Goal: Task Accomplishment & Management: Manage account settings

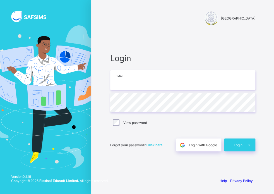
click at [138, 79] on input "email" at bounding box center [182, 80] width 145 height 20
type input "**********"
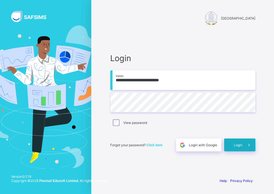
click at [246, 143] on icon at bounding box center [249, 144] width 6 height 5
click at [246, 143] on span at bounding box center [248, 144] width 13 height 13
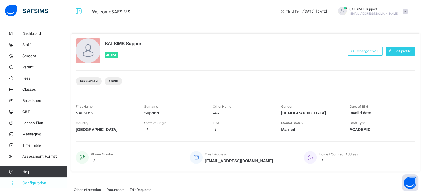
click at [40, 184] on span "Configuration" at bounding box center [44, 182] width 44 height 4
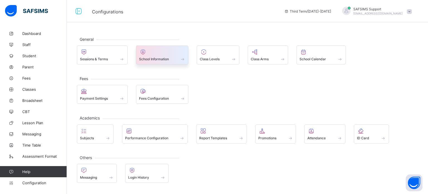
click at [155, 61] on span "School Information" at bounding box center [154, 59] width 30 height 4
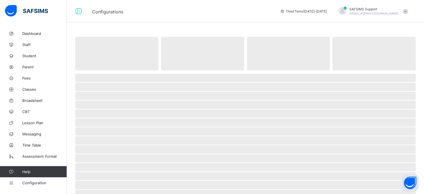
select select "**"
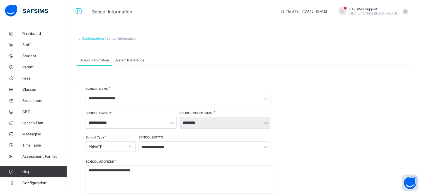
click at [134, 59] on span "System Preference" at bounding box center [130, 60] width 30 height 4
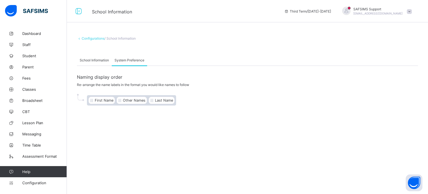
click at [96, 59] on span "School Information" at bounding box center [94, 60] width 29 height 4
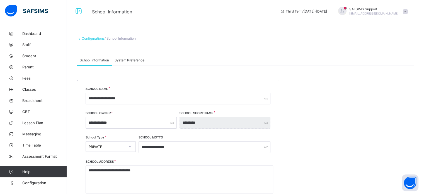
click at [95, 39] on link "Configurations" at bounding box center [93, 38] width 23 height 4
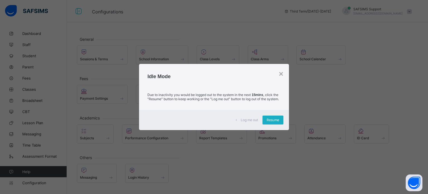
click at [264, 124] on div "Resume" at bounding box center [273, 119] width 21 height 9
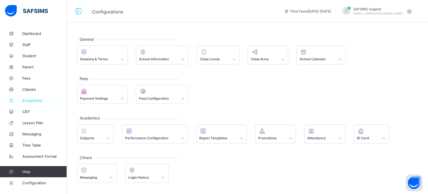
click at [35, 98] on link "Broadsheet" at bounding box center [33, 100] width 67 height 11
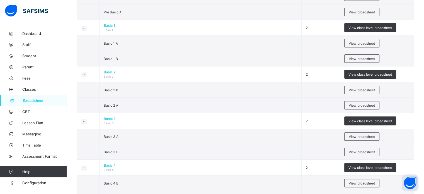
scroll to position [194, 0]
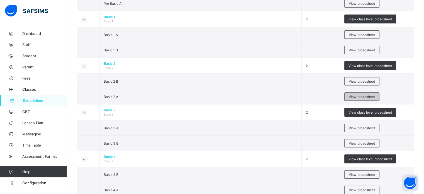
click at [274, 97] on span "View broadsheet" at bounding box center [362, 97] width 26 height 4
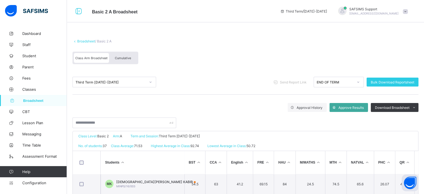
click at [124, 56] on div "Cumulative" at bounding box center [123, 58] width 28 height 10
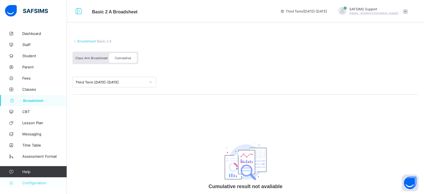
click at [41, 184] on span "Configuration" at bounding box center [44, 182] width 44 height 4
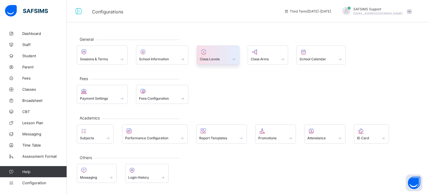
click at [211, 61] on span "Class Levels" at bounding box center [210, 59] width 20 height 4
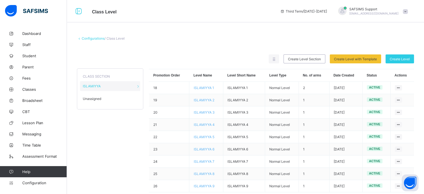
scroll to position [12, 0]
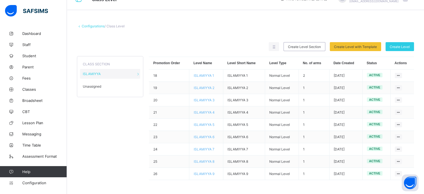
click at [98, 82] on div "Unassigned" at bounding box center [110, 86] width 60 height 10
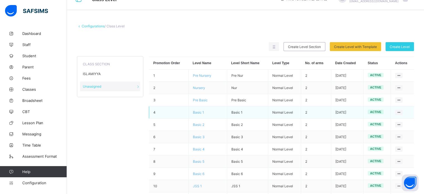
click at [199, 114] on span "Basic 1" at bounding box center [198, 112] width 11 height 4
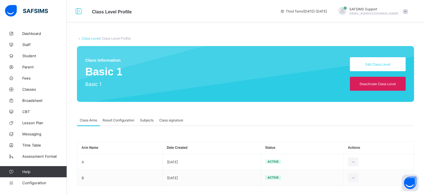
click at [124, 124] on div "Result Configuration" at bounding box center [118, 119] width 37 height 11
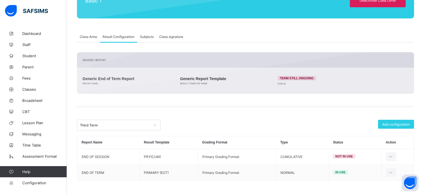
scroll to position [84, 0]
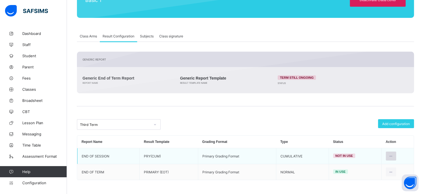
click at [274, 156] on icon at bounding box center [391, 156] width 5 height 4
click at [274, 179] on div "Set in use" at bounding box center [378, 179] width 32 height 6
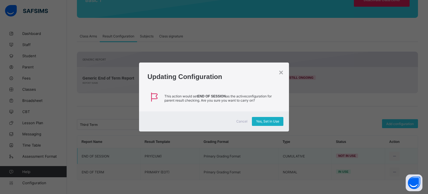
click at [274, 118] on div "Yes, Set in Use" at bounding box center [268, 121] width 32 height 9
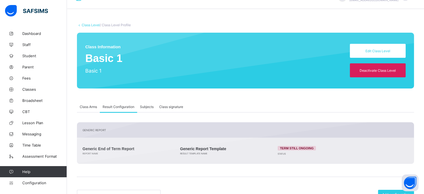
scroll to position [0, 0]
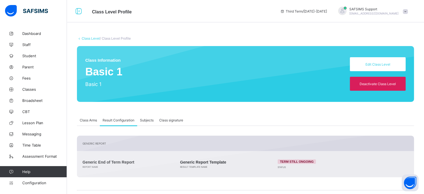
click at [91, 37] on link "Class Level" at bounding box center [91, 38] width 18 height 4
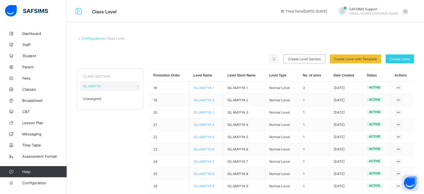
click at [100, 100] on span "Unassigned" at bounding box center [92, 99] width 18 height 4
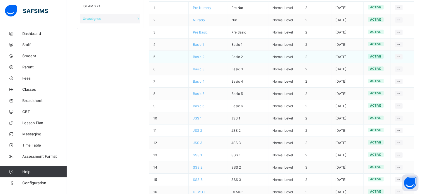
scroll to position [67, 0]
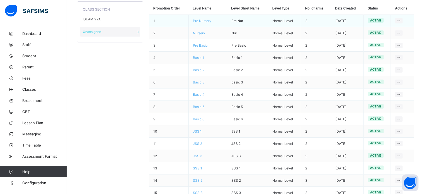
click at [206, 18] on td "Pre Nursery" at bounding box center [208, 21] width 38 height 12
click at [207, 22] on span "Pre Nursery" at bounding box center [202, 21] width 18 height 4
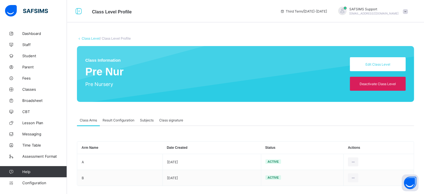
click at [117, 116] on div "Result Configuration" at bounding box center [118, 119] width 37 height 11
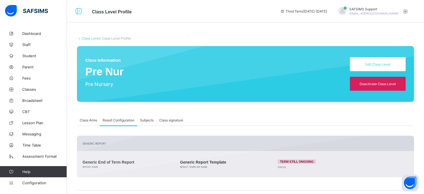
click at [95, 36] on link "Class Level" at bounding box center [91, 38] width 18 height 4
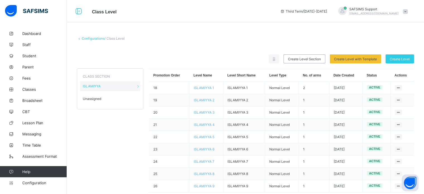
click at [102, 99] on div "Unassigned" at bounding box center [110, 99] width 60 height 10
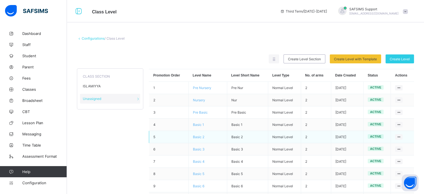
click at [199, 137] on span "Basic 2" at bounding box center [198, 137] width 11 height 4
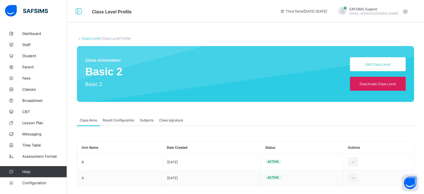
click at [109, 120] on span "Result Configuration" at bounding box center [119, 120] width 32 height 4
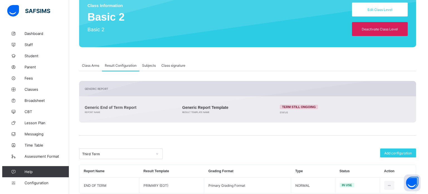
scroll to position [68, 0]
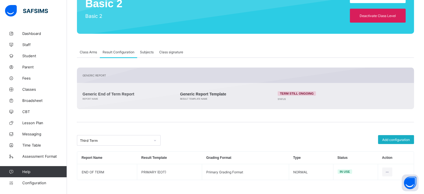
click at [274, 139] on span "Add configuration" at bounding box center [396, 140] width 28 height 4
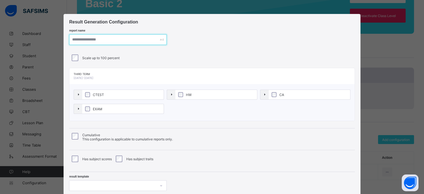
click at [77, 41] on input "text" at bounding box center [118, 39] width 98 height 11
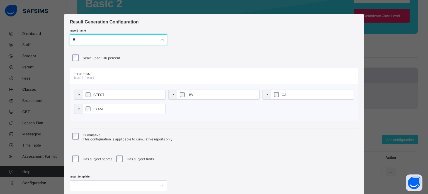
type input "*"
type input "**********"
click at [89, 107] on label "EXAM" at bounding box center [124, 108] width 83 height 9
click at [183, 94] on label "HW" at bounding box center [218, 94] width 83 height 9
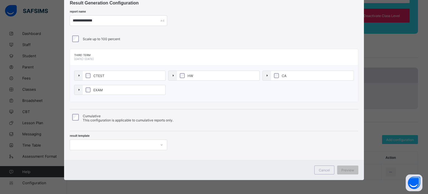
click at [125, 144] on div at bounding box center [119, 144] width 98 height 11
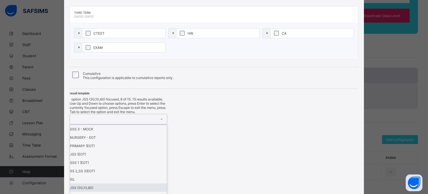
scroll to position [47, 0]
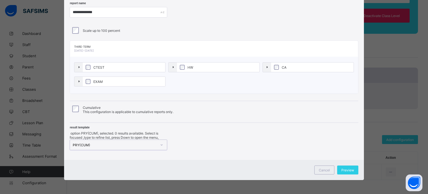
scroll to position [19, 0]
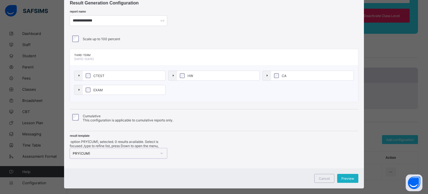
click at [274, 176] on span "Preview" at bounding box center [348, 178] width 13 height 4
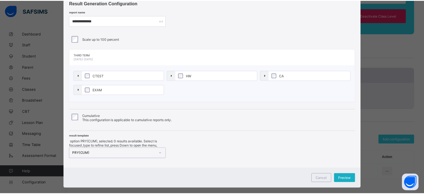
scroll to position [0, 0]
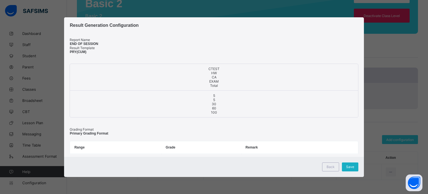
click at [274, 167] on span "Save" at bounding box center [350, 167] width 8 height 4
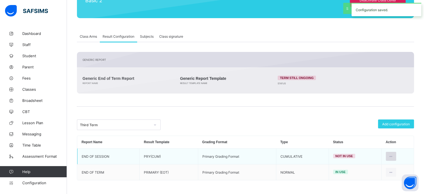
scroll to position [84, 0]
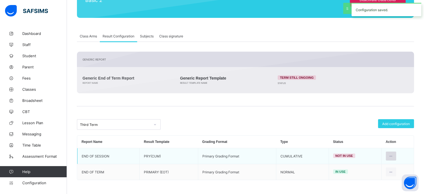
click at [274, 155] on icon at bounding box center [391, 156] width 5 height 4
click at [274, 177] on div "Set in use" at bounding box center [378, 179] width 32 height 6
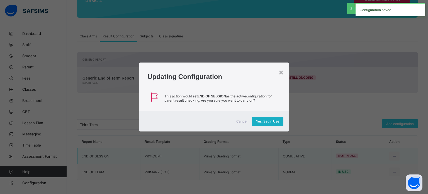
click at [262, 121] on span "Yes, Set in Use" at bounding box center [267, 121] width 23 height 4
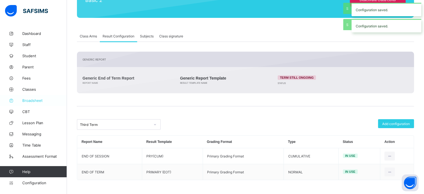
click at [30, 102] on span "Broadsheet" at bounding box center [44, 100] width 45 height 4
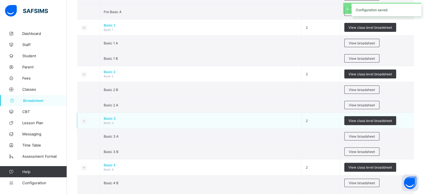
scroll to position [195, 0]
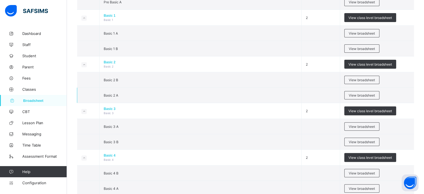
click at [274, 99] on td "View broadsheet" at bounding box center [377, 95] width 74 height 15
click at [274, 95] on span "View broadsheet" at bounding box center [362, 95] width 26 height 4
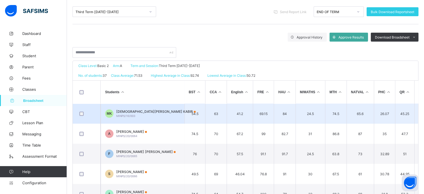
scroll to position [84, 0]
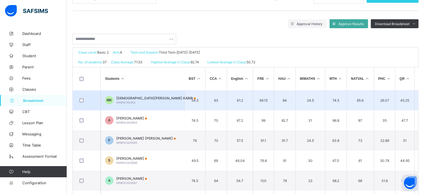
click at [141, 100] on span "MUHAMMAD ISMA'IL KABIR" at bounding box center [155, 98] width 79 height 4
click at [0, 0] on div "Position /undefined Final Grade Total Score Final Average No. of Subjects No. i…" at bounding box center [0, 0] width 0 height 0
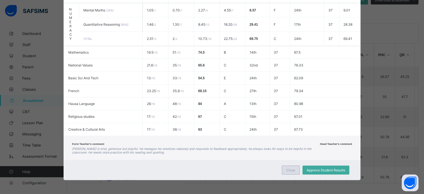
scroll to position [108, 0]
click at [274, 167] on div "Close" at bounding box center [291, 169] width 18 height 9
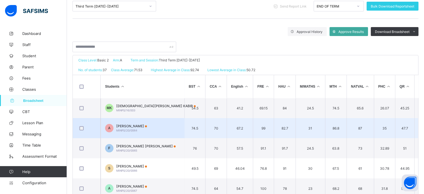
scroll to position [84, 0]
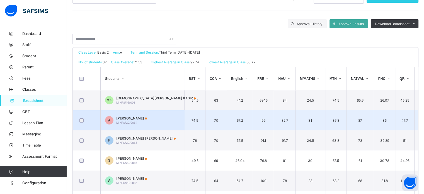
click at [145, 121] on div "ABDULLAHI ABDULKADIR MINPS/20/0064" at bounding box center [131, 120] width 31 height 8
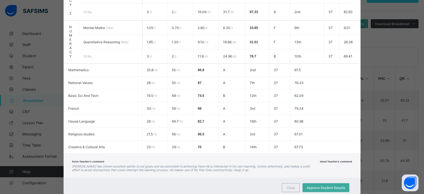
scroll to position [235, 0]
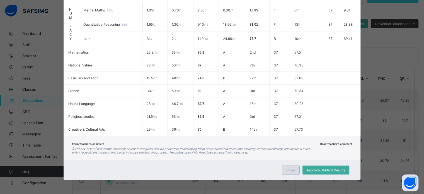
click at [274, 169] on span "Close" at bounding box center [290, 170] width 9 height 4
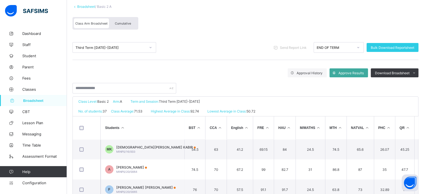
scroll to position [28, 0]
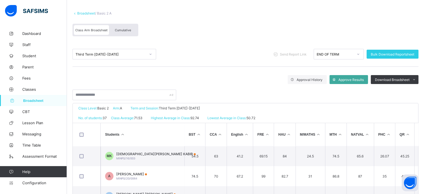
click at [130, 32] on div "Cumulative" at bounding box center [123, 30] width 28 height 10
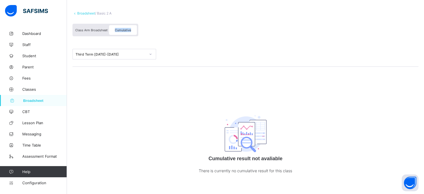
click at [130, 32] on div "Cumulative" at bounding box center [123, 30] width 28 height 10
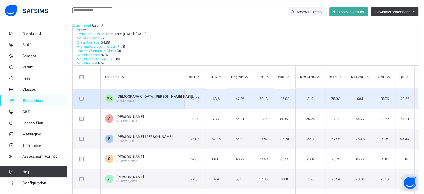
scroll to position [99, 0]
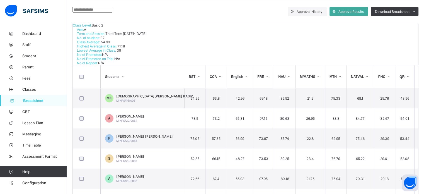
click at [151, 128] on td "F FATIMA ZAHRA ABDULKADIR MINPS/20/0065" at bounding box center [143, 138] width 84 height 20
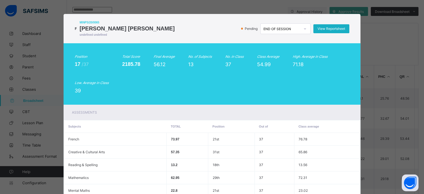
click at [274, 30] on span "View Reportsheet" at bounding box center [332, 28] width 28 height 4
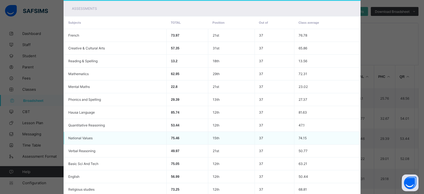
scroll to position [158, 0]
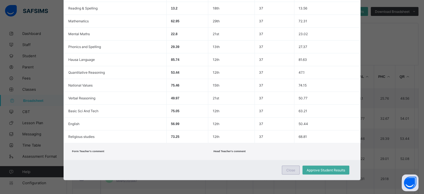
click at [274, 166] on div "Close" at bounding box center [291, 169] width 18 height 9
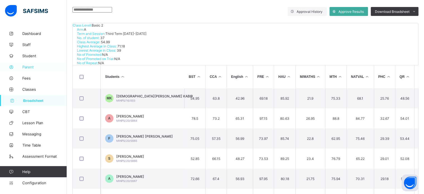
click at [31, 66] on span "Parent" at bounding box center [44, 67] width 45 height 4
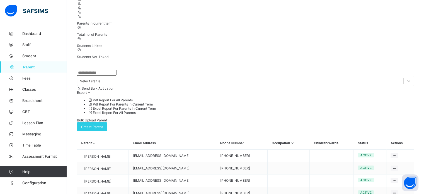
scroll to position [75, 0]
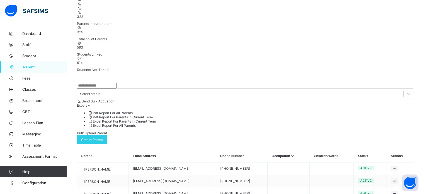
click at [108, 83] on input "text" at bounding box center [97, 86] width 40 height 6
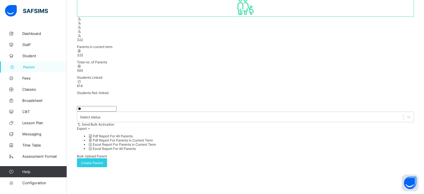
type input "*"
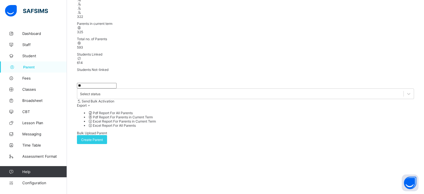
type input "*"
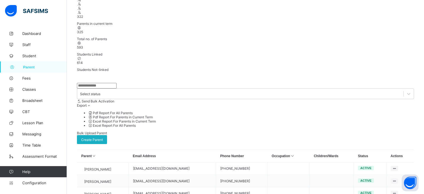
click at [103, 138] on span "Create Parent" at bounding box center [92, 140] width 22 height 4
select select "**"
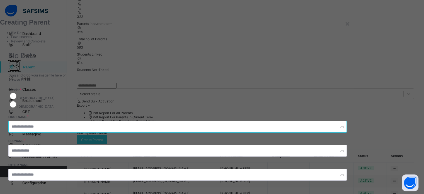
click at [246, 121] on input "text" at bounding box center [177, 127] width 339 height 12
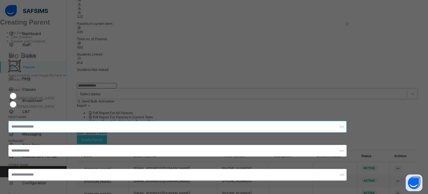
click at [230, 121] on input "text" at bounding box center [177, 127] width 339 height 12
type input "****"
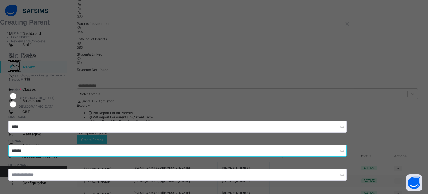
type input "******"
type input "**********"
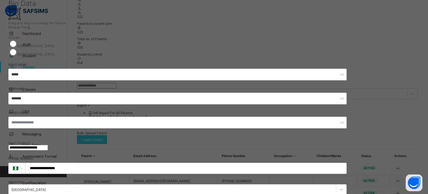
scroll to position [56, 0]
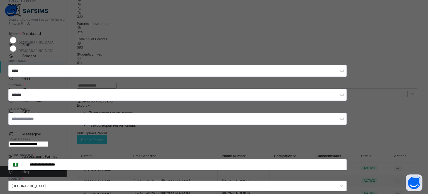
type input "**********"
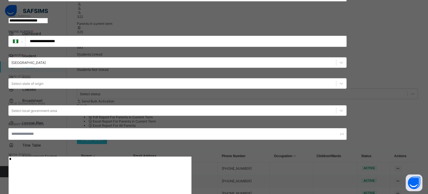
type textarea "*"
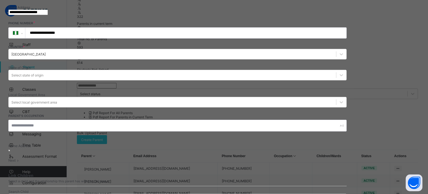
scroll to position [15, 0]
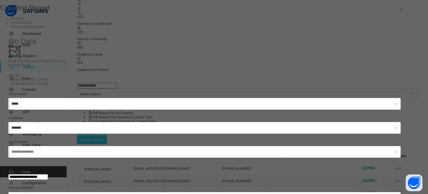
type input "*****"
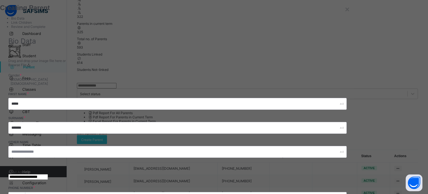
type input "*****"
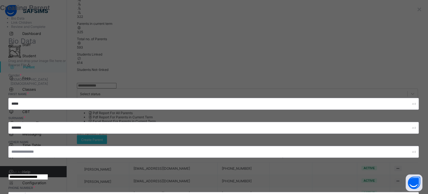
scroll to position [0, 0]
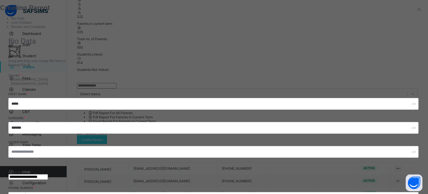
drag, startPoint x: 226, startPoint y: 108, endPoint x: 222, endPoint y: 104, distance: 5.3
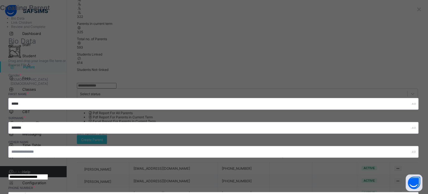
type input "*"
type input "*****"
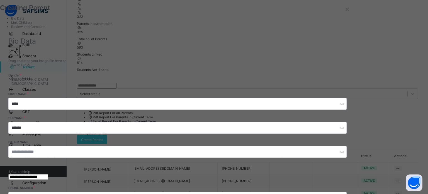
type input "*"
type input "*****"
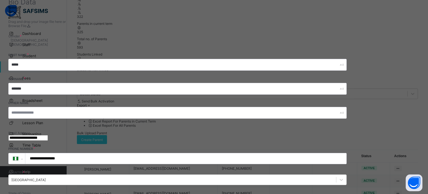
scroll to position [87, 0]
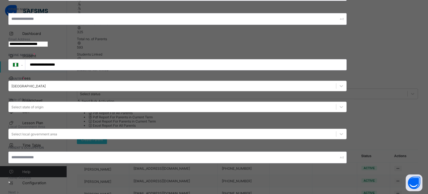
scroll to position [177, 0]
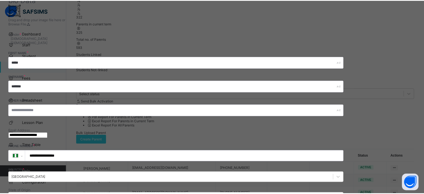
scroll to position [10, 0]
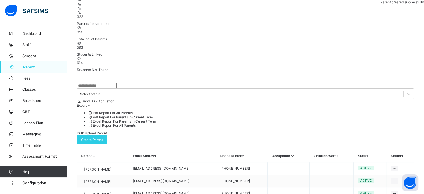
click at [104, 83] on input "text" at bounding box center [97, 86] width 40 height 6
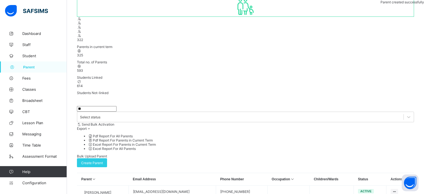
type input "*"
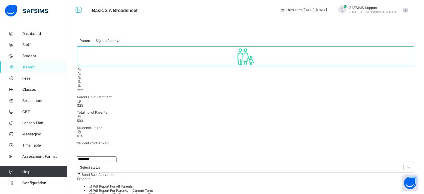
type input "********"
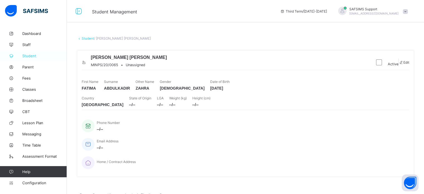
click at [31, 54] on span "Student" at bounding box center [44, 56] width 45 height 4
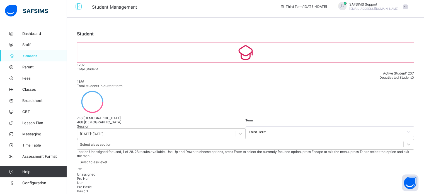
scroll to position [6, 0]
click at [228, 175] on div "Pre Nur" at bounding box center [245, 177] width 337 height 4
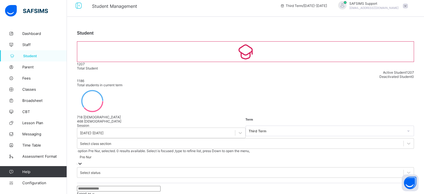
click at [112, 186] on input "text" at bounding box center [119, 189] width 84 height 6
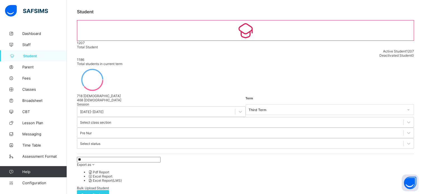
scroll to position [61, 0]
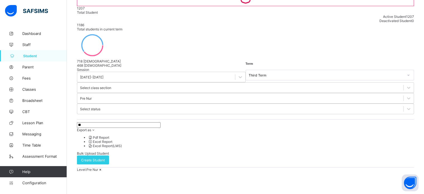
type input "*"
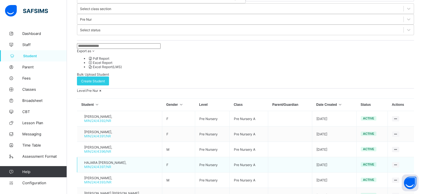
scroll to position [171, 0]
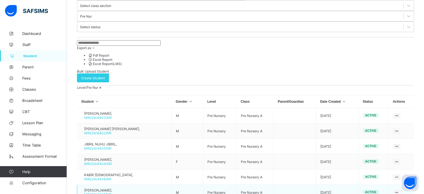
scroll to position [169, 0]
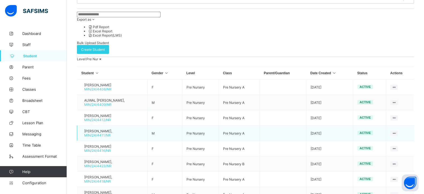
scroll to position [172, 0]
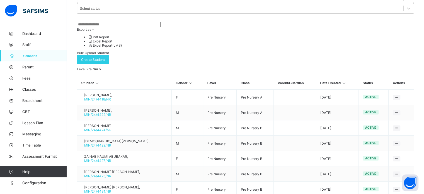
scroll to position [171, 0]
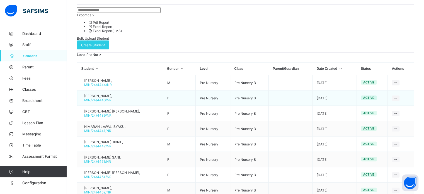
scroll to position [177, 0]
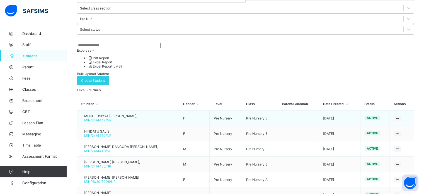
scroll to position [85, 0]
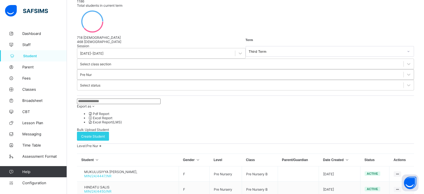
click at [92, 73] on div "Pre Nur" at bounding box center [86, 75] width 12 height 4
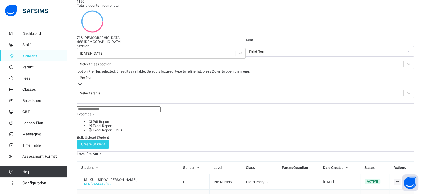
click at [91, 75] on div "Pre Nur" at bounding box center [86, 77] width 12 height 4
click at [100, 91] on div "Select status" at bounding box center [90, 93] width 20 height 4
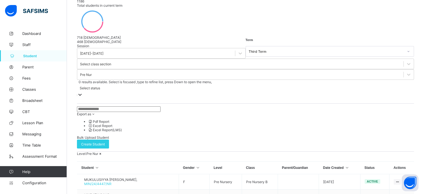
click at [100, 86] on div "Select status" at bounding box center [90, 88] width 20 height 4
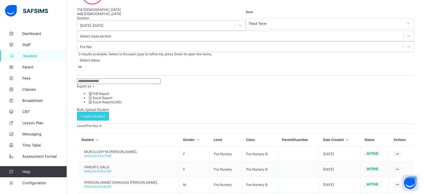
scroll to position [169, 0]
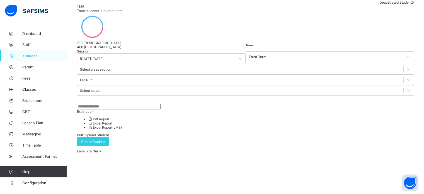
scroll to position [81, 0]
click at [105, 148] on div "Level: Pre Nur" at bounding box center [245, 150] width 337 height 4
click at [103, 148] on icon at bounding box center [100, 150] width 5 height 4
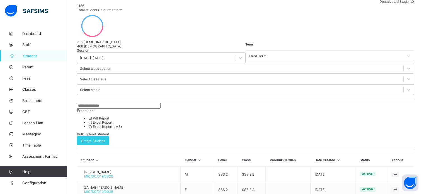
click at [241, 103] on div "Export as Pdf Report Excel Report Excel Report (LMS) Bulk Upload Student Create…" at bounding box center [245, 124] width 337 height 42
click at [247, 75] on div "Select class level" at bounding box center [240, 79] width 326 height 8
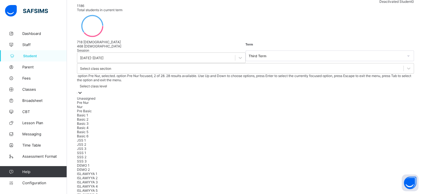
click at [234, 100] on div "Pre Nur" at bounding box center [245, 102] width 337 height 4
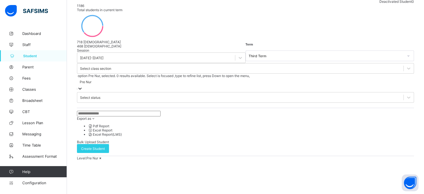
click at [105, 156] on div "Level: Pre Nur" at bounding box center [245, 158] width 337 height 4
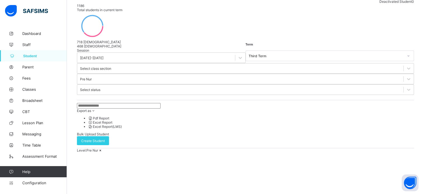
click at [103, 148] on icon at bounding box center [100, 150] width 5 height 4
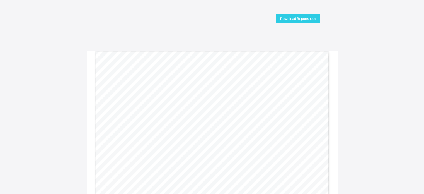
scroll to position [51, 0]
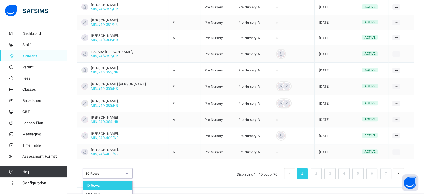
scroll to position [185, 0]
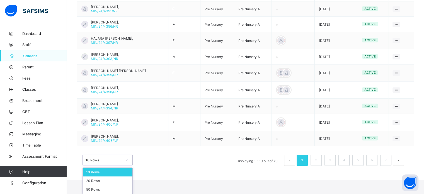
click at [122, 165] on div "option 10 Rows focused, 1 of 3. 3 results available. Use Up and Down to choose …" at bounding box center [108, 160] width 50 height 11
click at [102, 182] on div "20 Rows" at bounding box center [108, 180] width 50 height 9
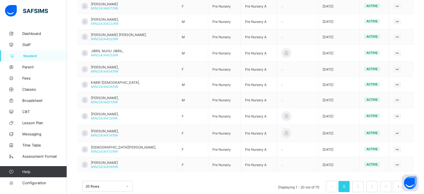
scroll to position [329, 0]
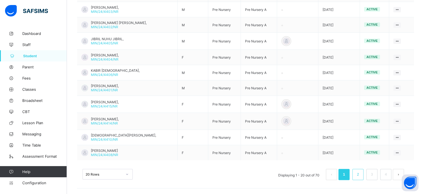
click at [360, 174] on li "2" at bounding box center [358, 174] width 11 height 11
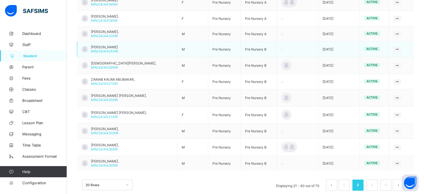
scroll to position [336, 0]
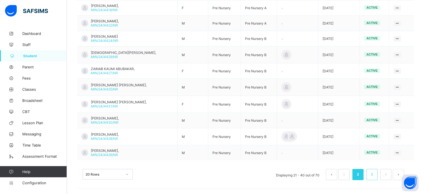
click at [374, 173] on link "3" at bounding box center [371, 174] width 5 height 7
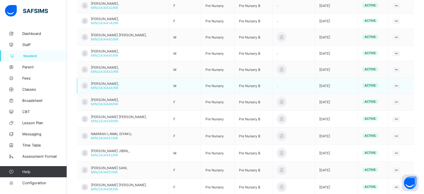
scroll to position [338, 0]
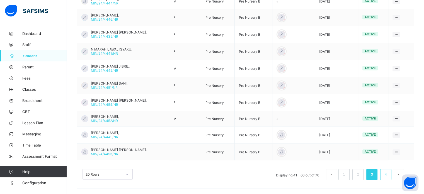
click at [389, 171] on link "4" at bounding box center [385, 174] width 5 height 7
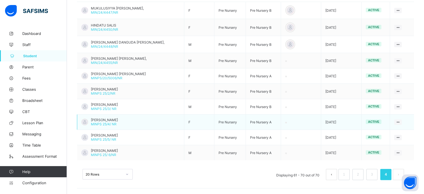
scroll to position [169, 0]
click at [375, 174] on link "3" at bounding box center [371, 174] width 5 height 7
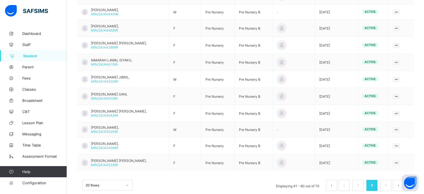
scroll to position [338, 0]
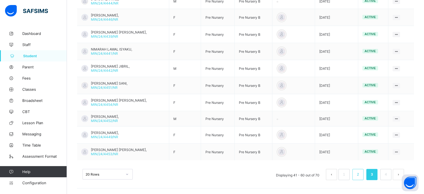
click at [361, 173] on link "2" at bounding box center [357, 174] width 5 height 7
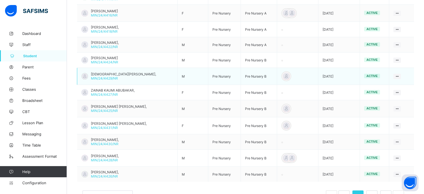
scroll to position [336, 0]
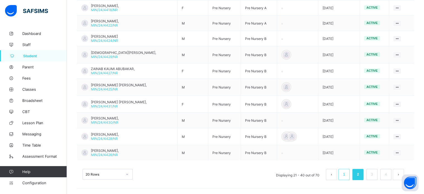
click at [347, 174] on link "1" at bounding box center [343, 174] width 5 height 7
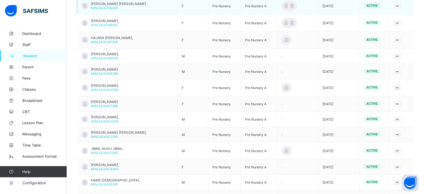
scroll to position [218, 0]
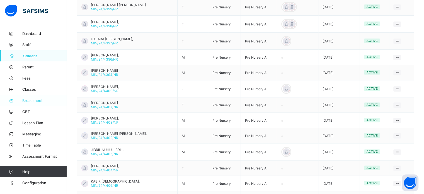
click at [41, 96] on link "Broadsheet" at bounding box center [33, 100] width 67 height 11
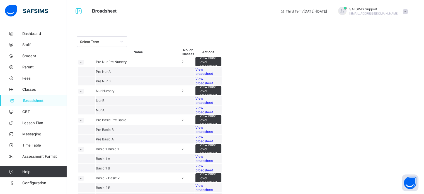
click at [217, 68] on span "View class level broadsheet" at bounding box center [209, 62] width 18 height 13
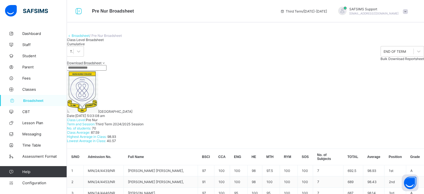
click at [85, 46] on span "Cumulative" at bounding box center [76, 44] width 18 height 4
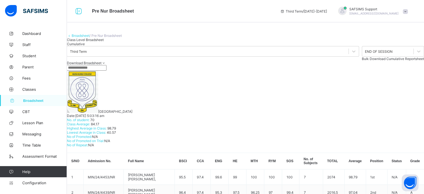
click at [375, 61] on span "Bulk Download Cumulative Reportsheet" at bounding box center [393, 59] width 62 height 4
click at [86, 42] on div "Class Level Broadsheet" at bounding box center [85, 40] width 37 height 4
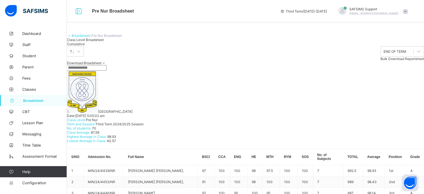
click at [86, 42] on div "Class Level Broadsheet" at bounding box center [85, 40] width 37 height 4
click at [83, 33] on span at bounding box center [245, 31] width 357 height 6
click at [84, 38] on link "Broadsheet" at bounding box center [81, 35] width 18 height 4
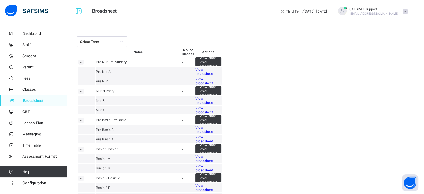
click at [213, 76] on span "View broadsheet" at bounding box center [205, 71] width 18 height 8
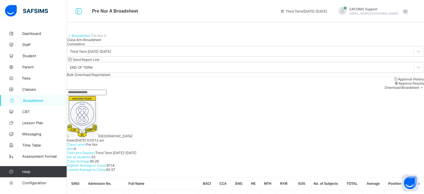
click at [134, 46] on div "Cumulative" at bounding box center [245, 44] width 357 height 4
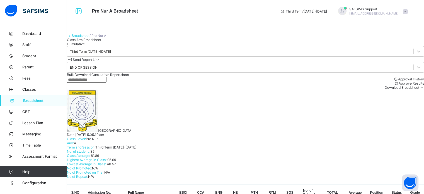
click at [129, 77] on span "Bulk Download Cumulative Reportsheet" at bounding box center [98, 75] width 62 height 4
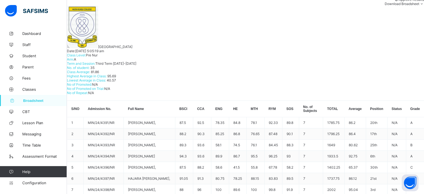
scroll to position [251, 0]
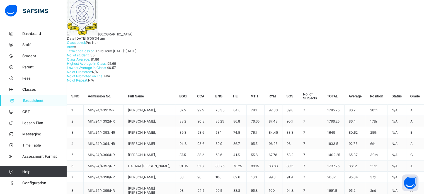
scroll to position [103, 0]
